Goal: Task Accomplishment & Management: Complete application form

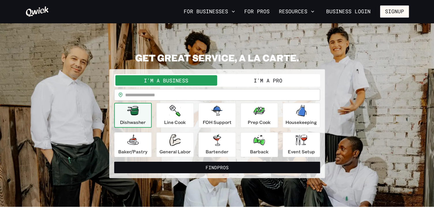
click at [254, 82] on button "I'm a Pro" at bounding box center [268, 80] width 102 height 10
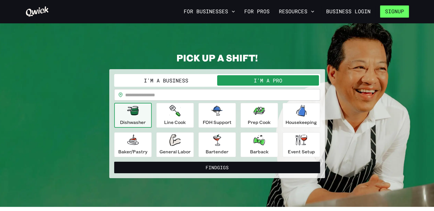
click at [388, 12] on button "Signup" at bounding box center [394, 11] width 29 height 12
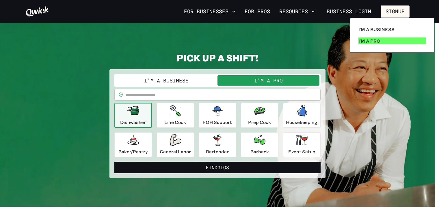
click at [373, 37] on link "I'm a Pro" at bounding box center [392, 41] width 72 height 12
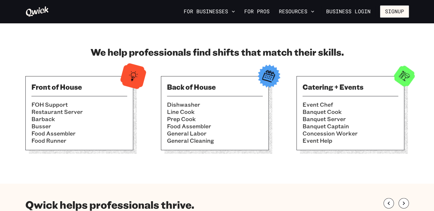
scroll to position [162, 0]
